Goal: Task Accomplishment & Management: Use online tool/utility

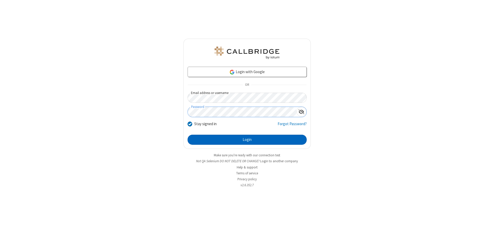
click at [247, 140] on button "Login" at bounding box center [247, 140] width 119 height 10
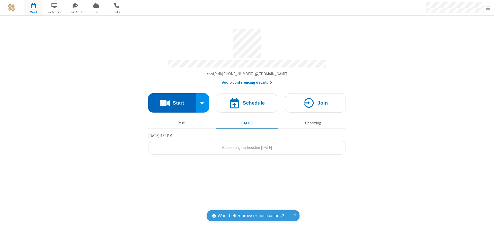
click at [172, 101] on button "Start" at bounding box center [172, 102] width 48 height 19
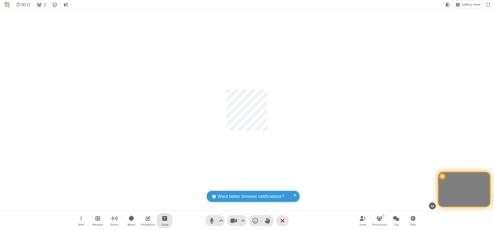
click at [165, 218] on span "Start sharing" at bounding box center [164, 218] width 5 height 6
click at [144, 206] on span "Share my screen" at bounding box center [144, 206] width 6 height 4
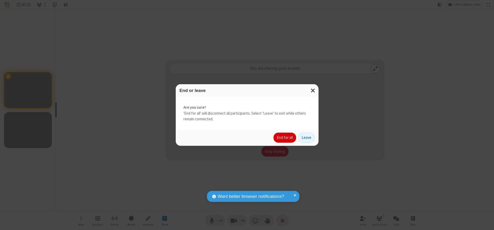
click at [285, 137] on button "End for all" at bounding box center [285, 138] width 23 height 10
